Goal: Information Seeking & Learning: Learn about a topic

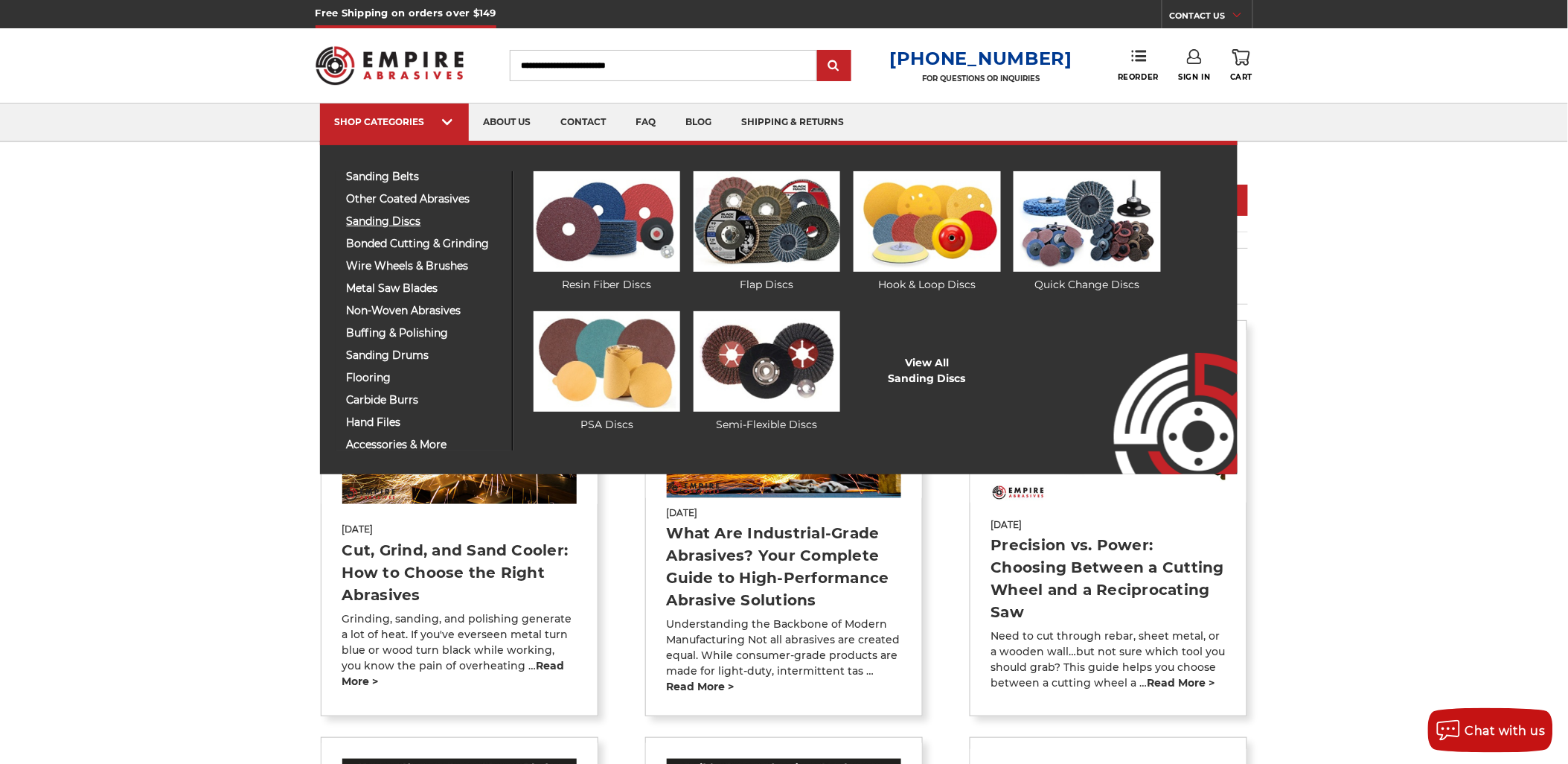
click at [409, 223] on span "sanding discs" at bounding box center [424, 221] width 154 height 11
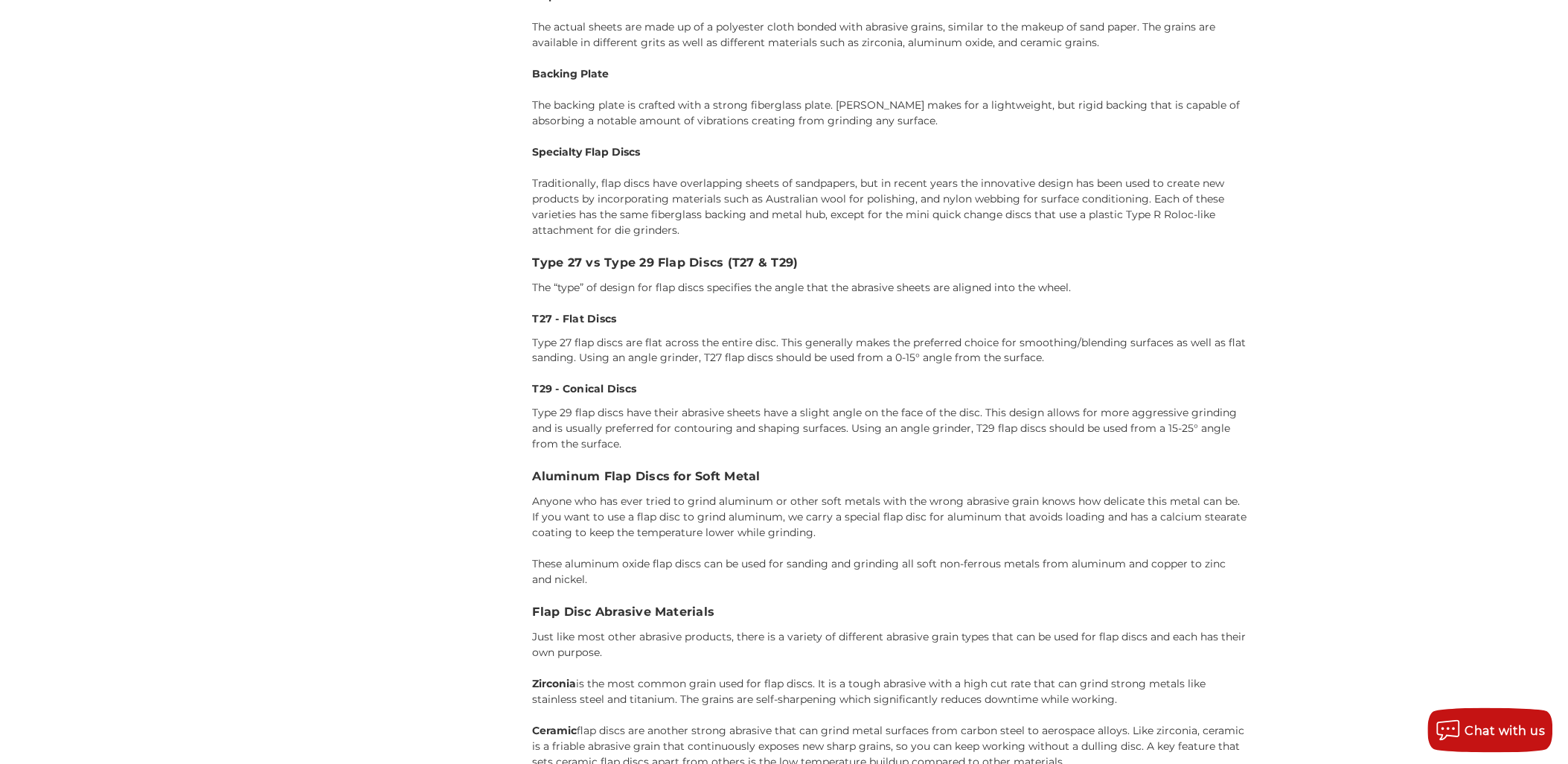
scroll to position [2431, 0]
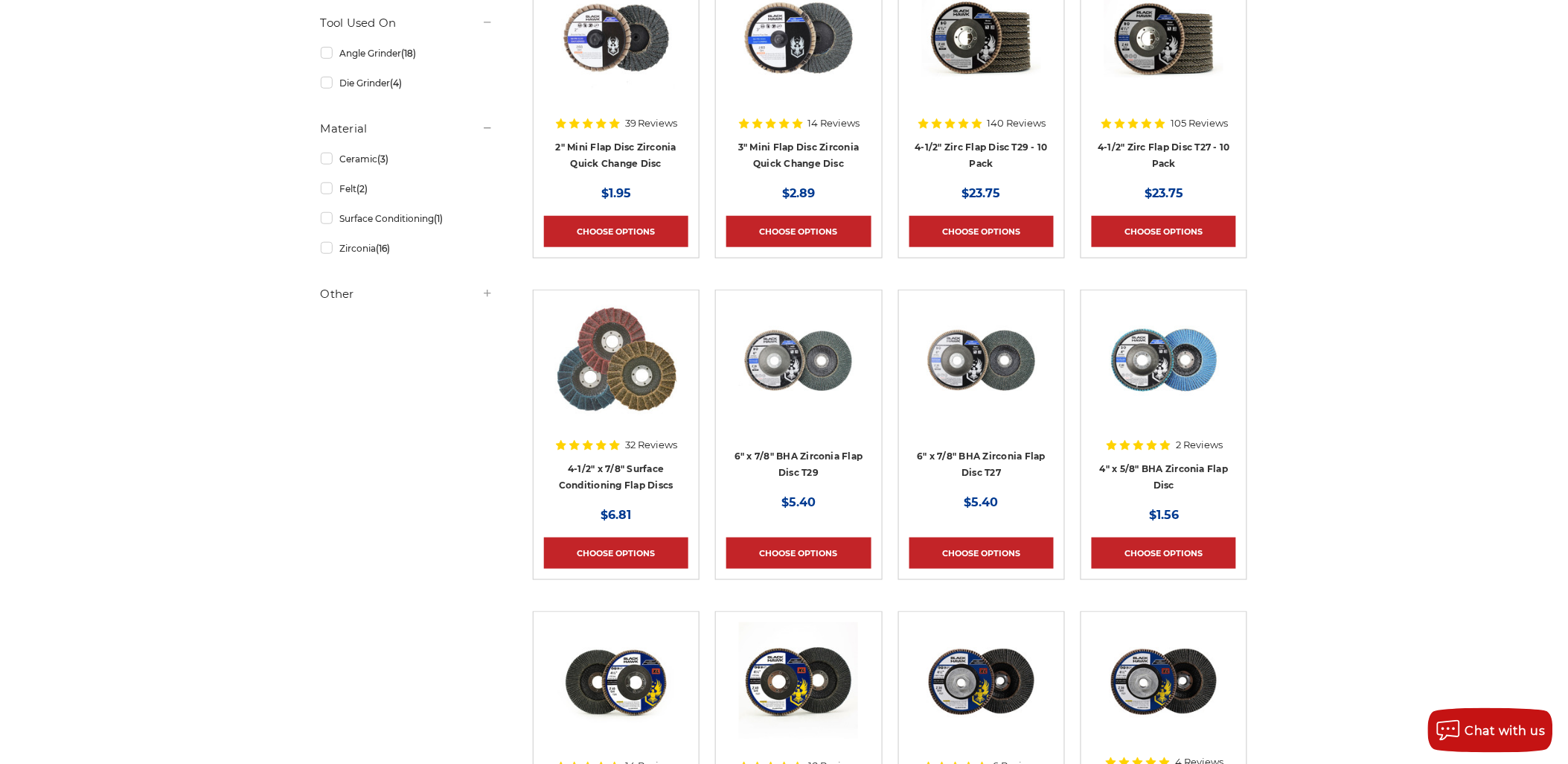
scroll to position [0, 0]
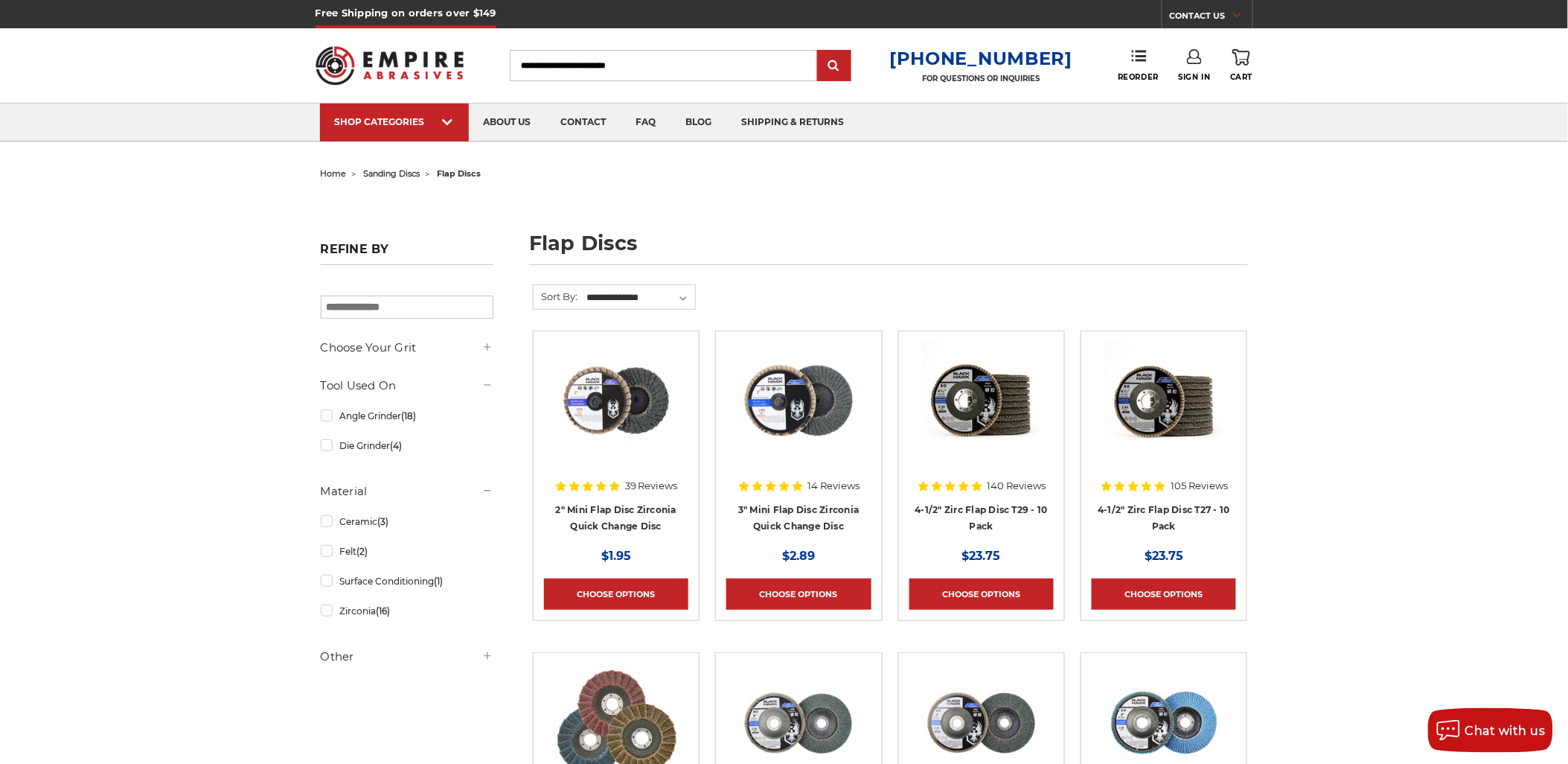
click at [1167, 240] on h1 "flap discs" at bounding box center [888, 249] width 719 height 32
click at [779, 249] on h1 "flap discs" at bounding box center [888, 249] width 719 height 32
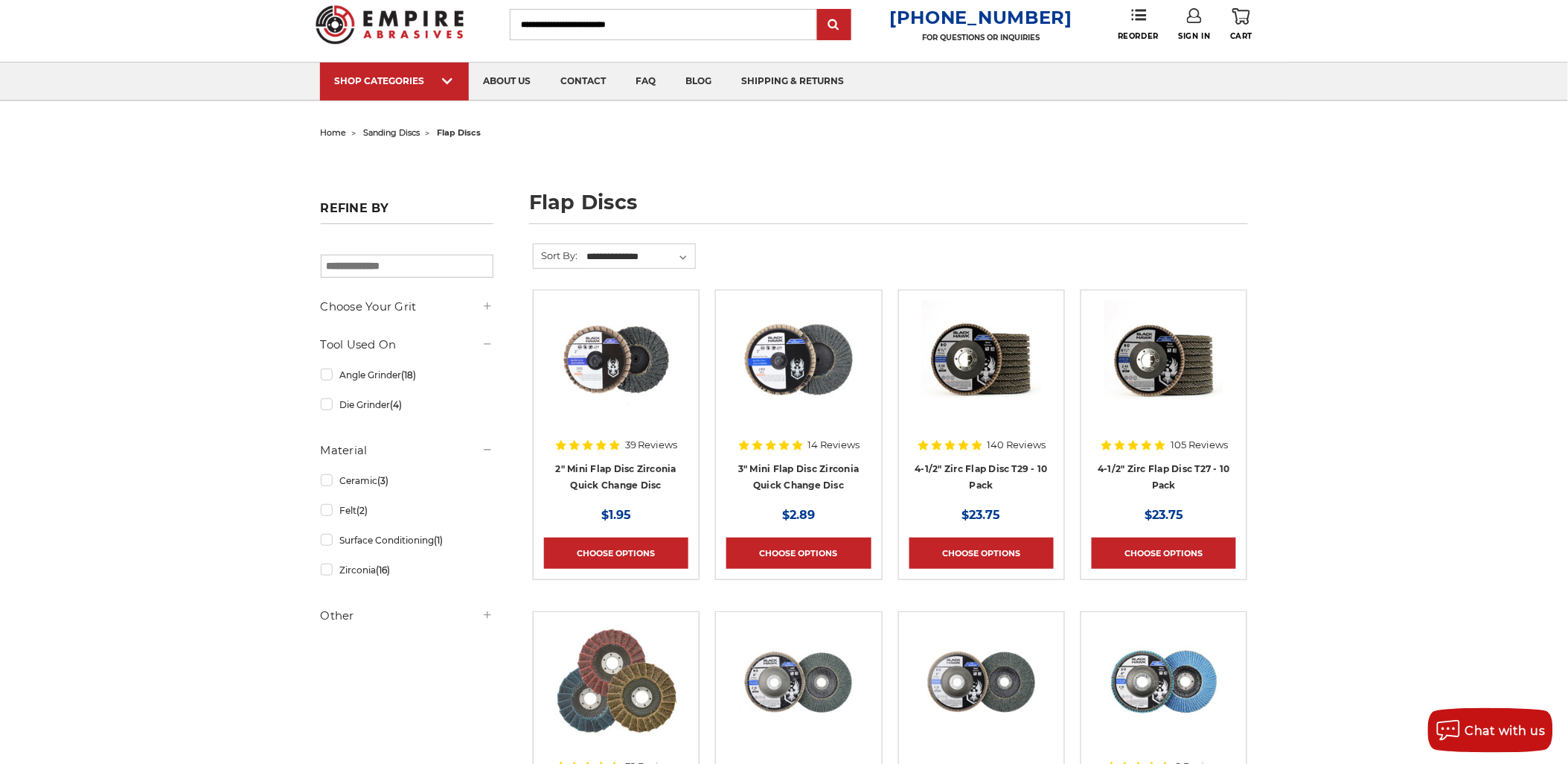
scroll to position [83, 0]
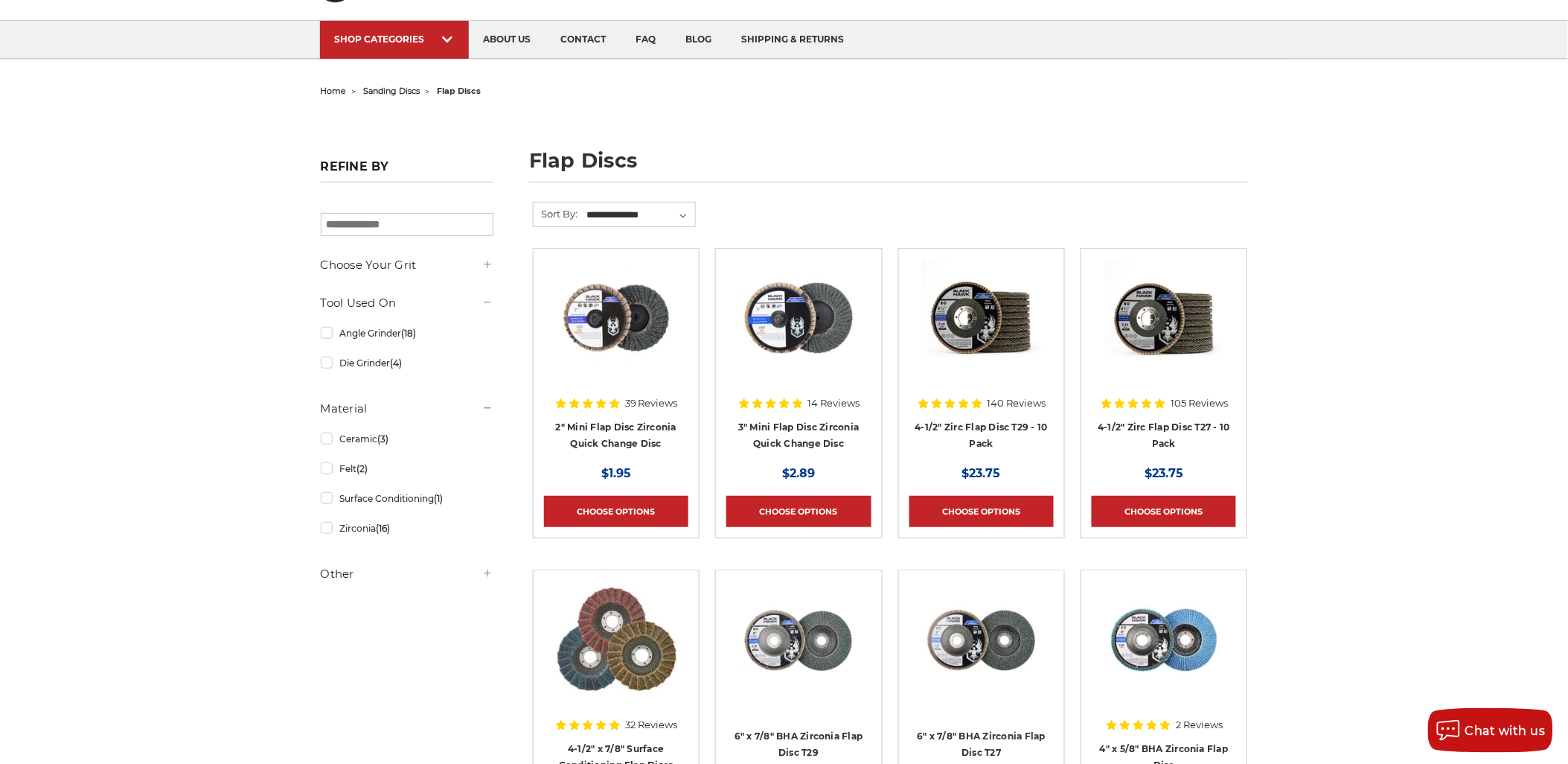
click at [408, 92] on span "sanding discs" at bounding box center [392, 91] width 56 height 11
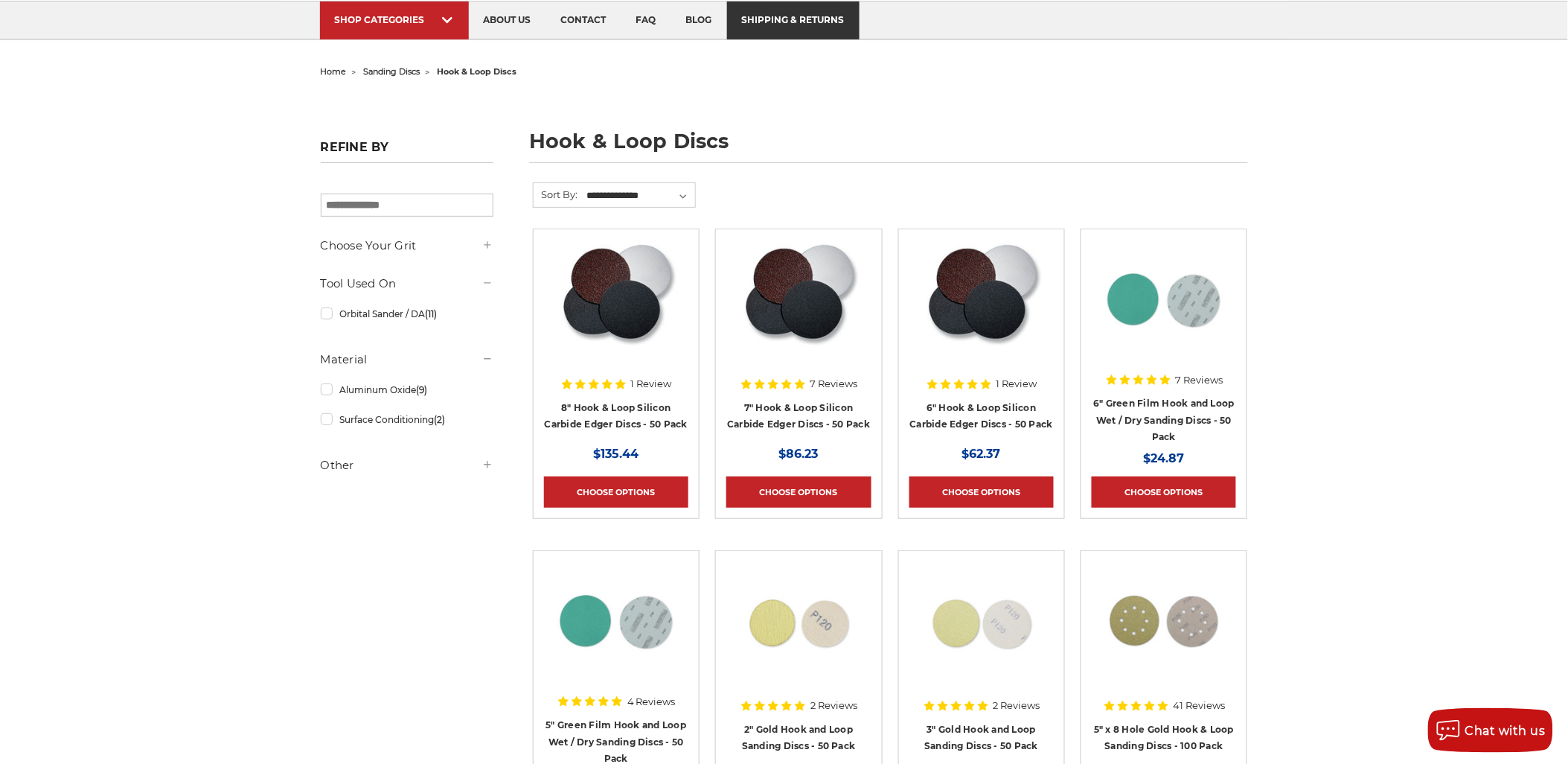
scroll to position [110, 0]
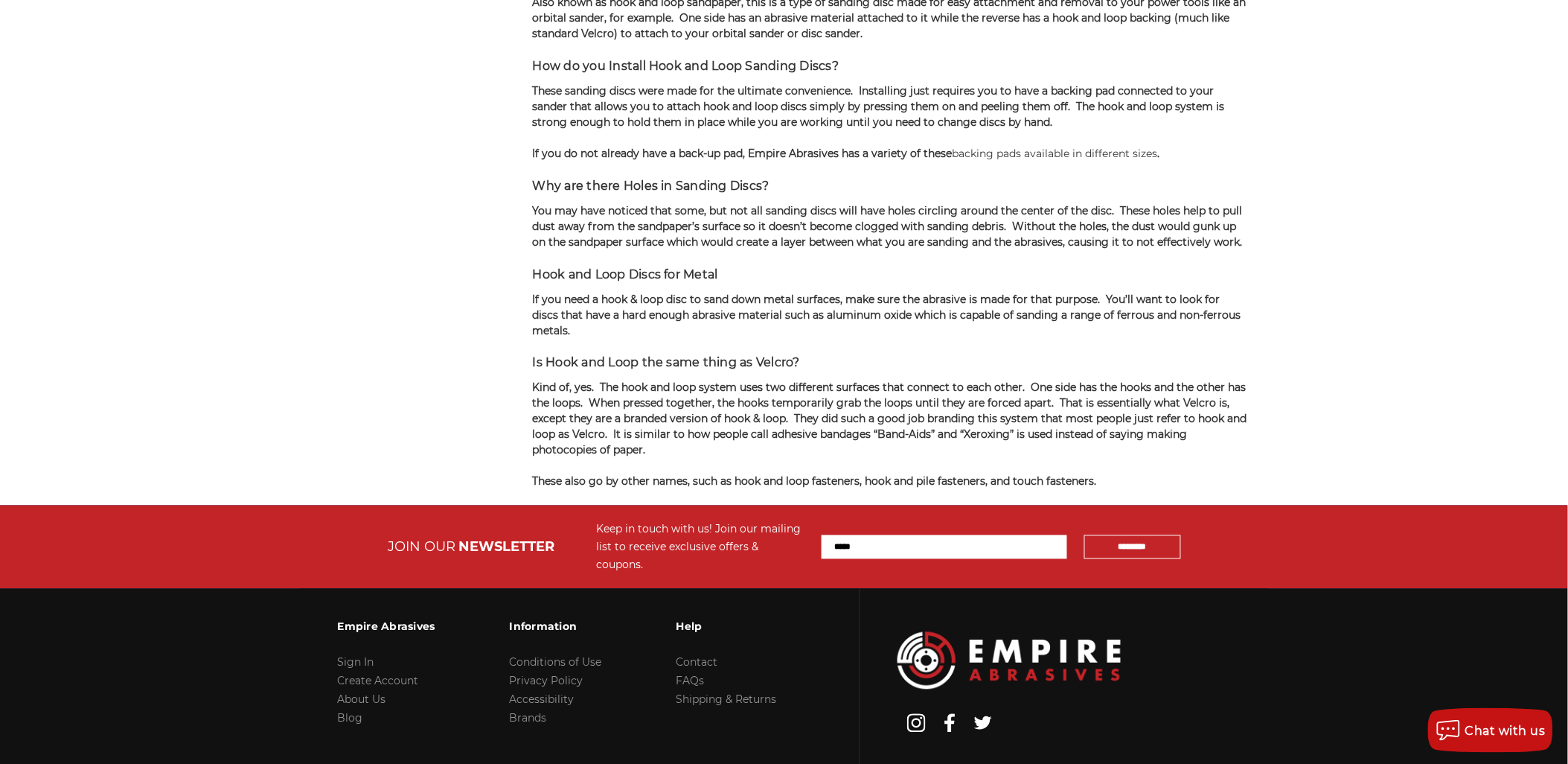
scroll to position [2675, 0]
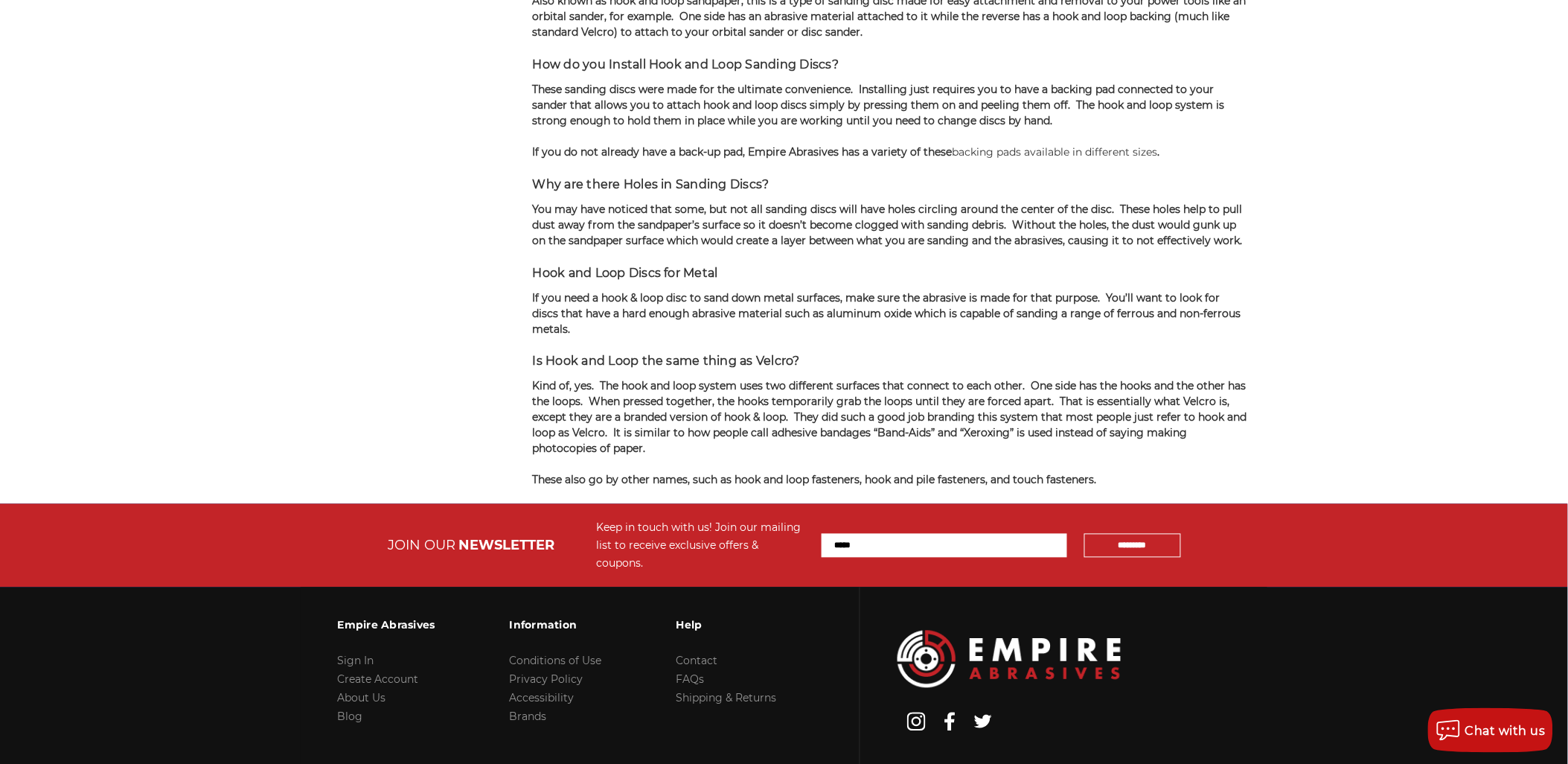
click at [1240, 229] on p "You may have noticed that some, but not all sanding discs will have holes circl…" at bounding box center [891, 225] width 716 height 47
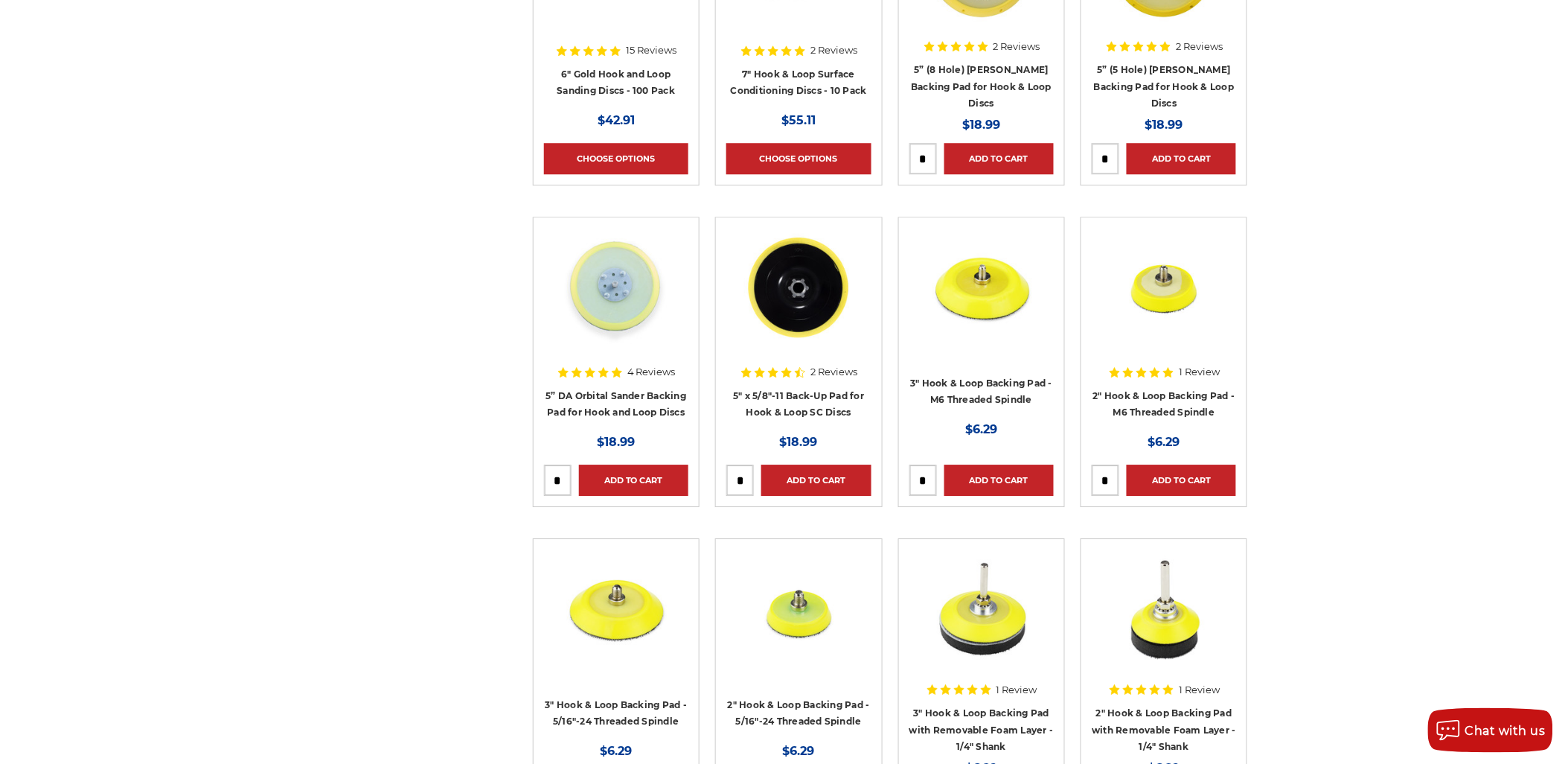
scroll to position [0, 0]
